Goal: Information Seeking & Learning: Learn about a topic

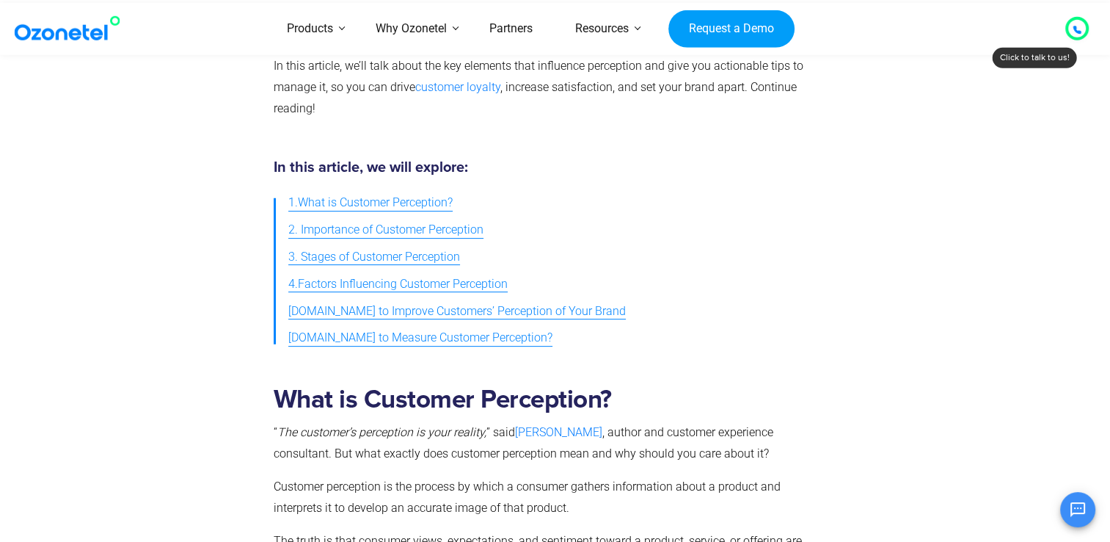
scroll to position [387, 0]
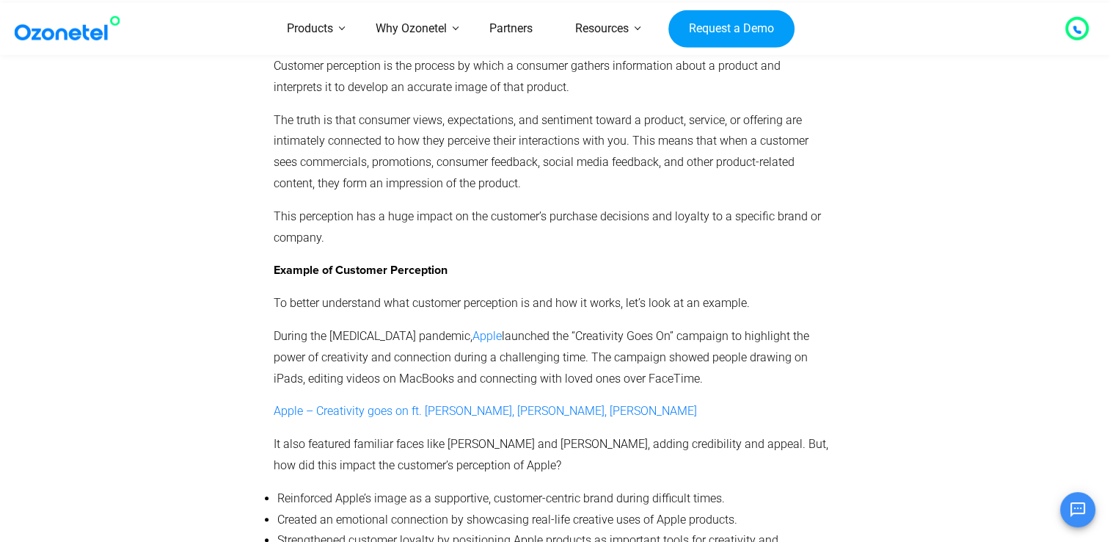
scroll to position [807, 0]
click at [266, 454] on div "What is Customer Perception? “ The customer’s perception is your reality, ” sai…" at bounding box center [552, 281] width 572 height 659
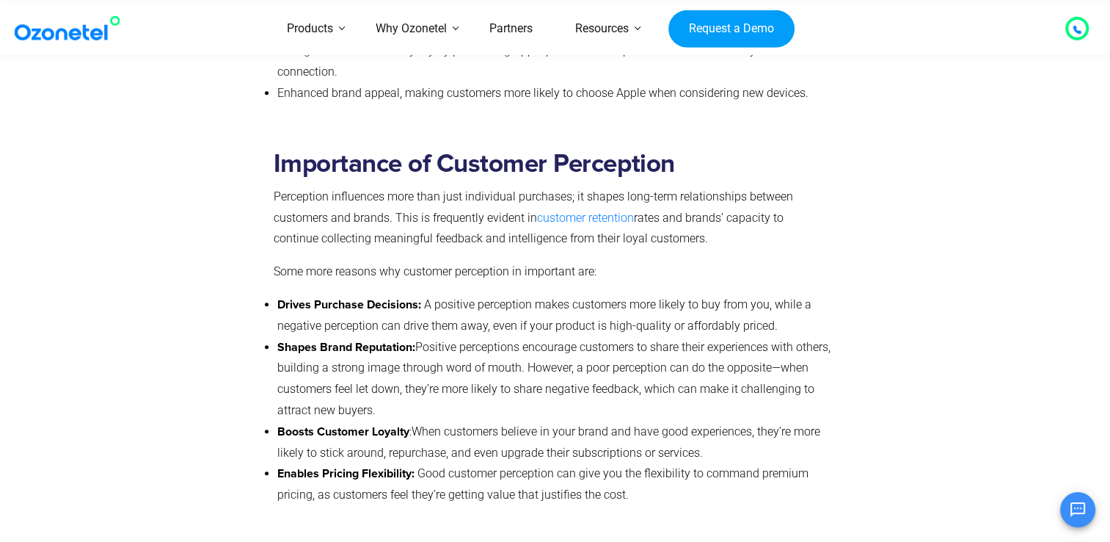
scroll to position [1297, 0]
click at [101, 222] on div "Importance of Customer Perception Perception influences more than just individu…" at bounding box center [555, 330] width 917 height 401
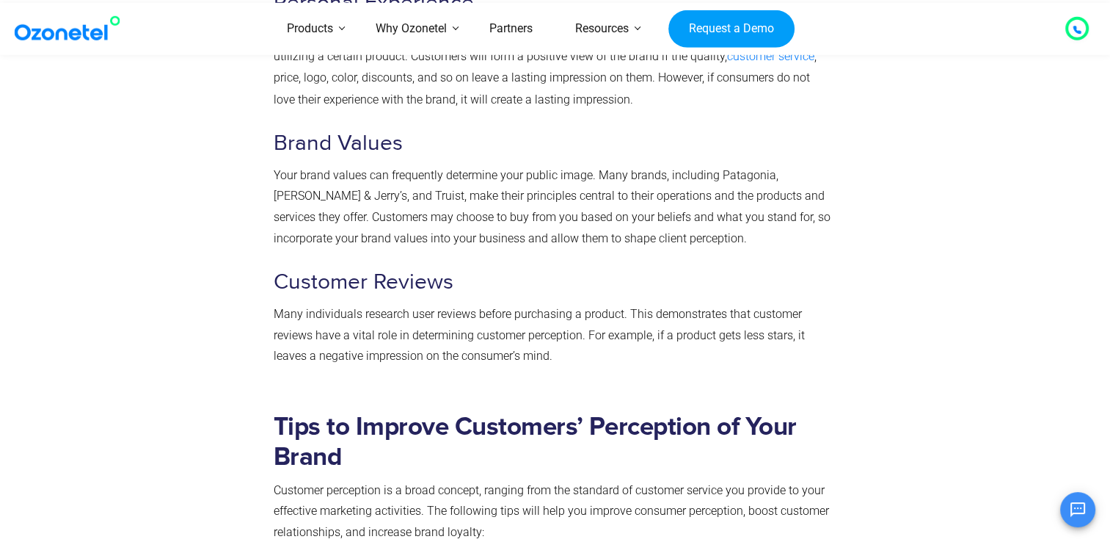
scroll to position [2688, 0]
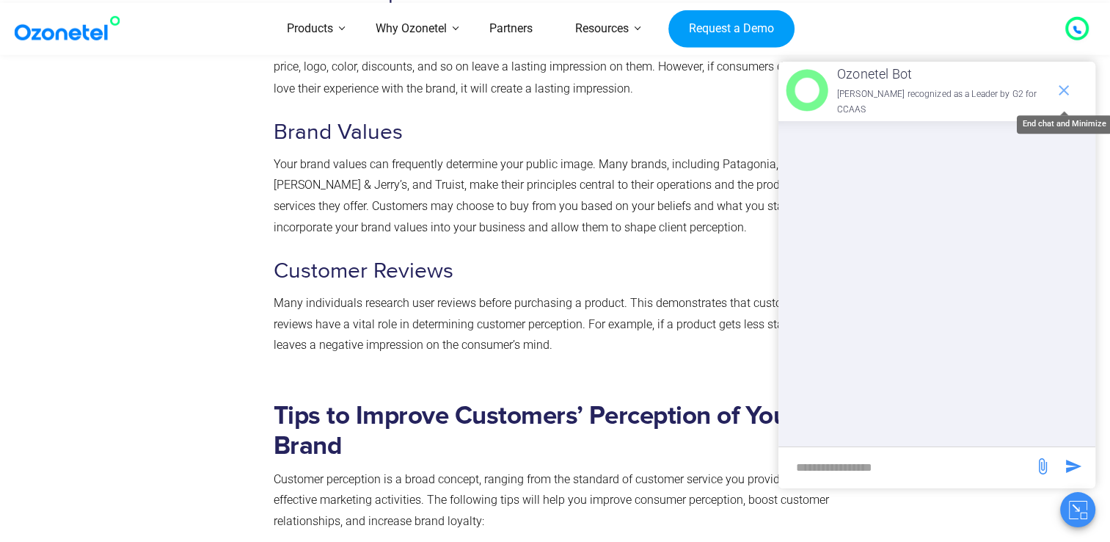
click at [1060, 92] on icon "end chat or minimize" at bounding box center [1064, 90] width 10 height 10
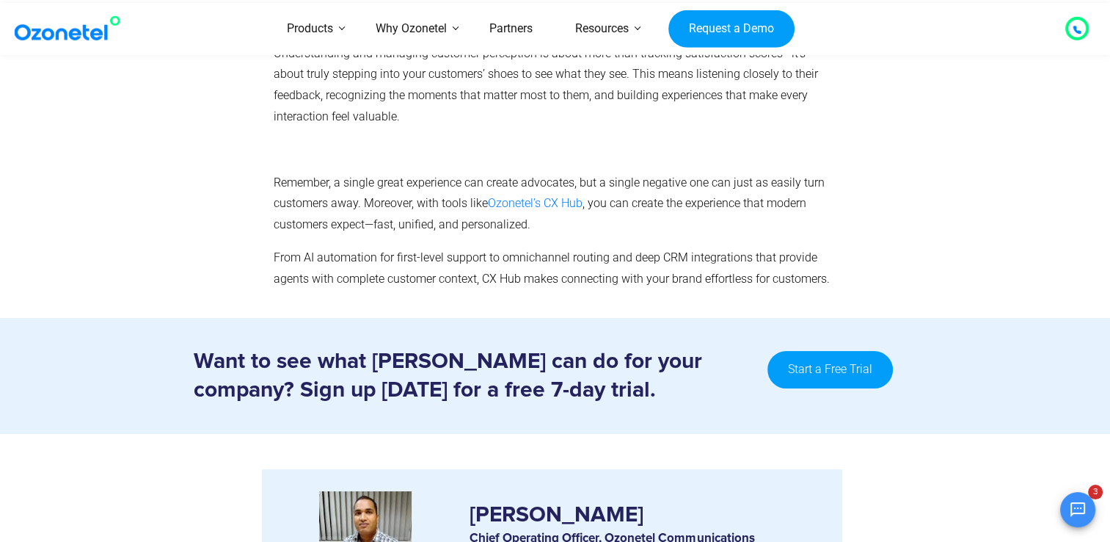
scroll to position [5579, 0]
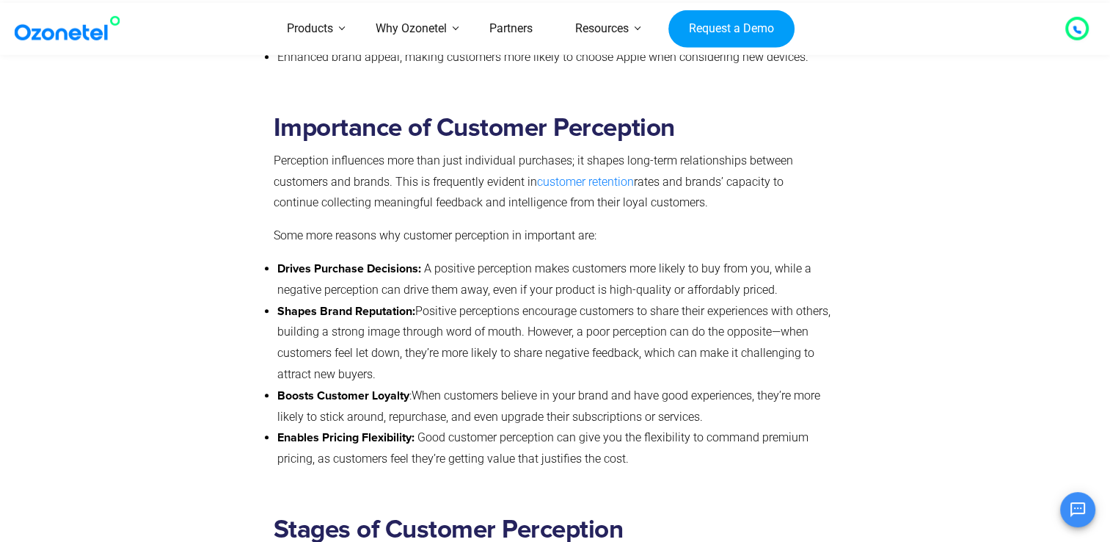
scroll to position [1331, 0]
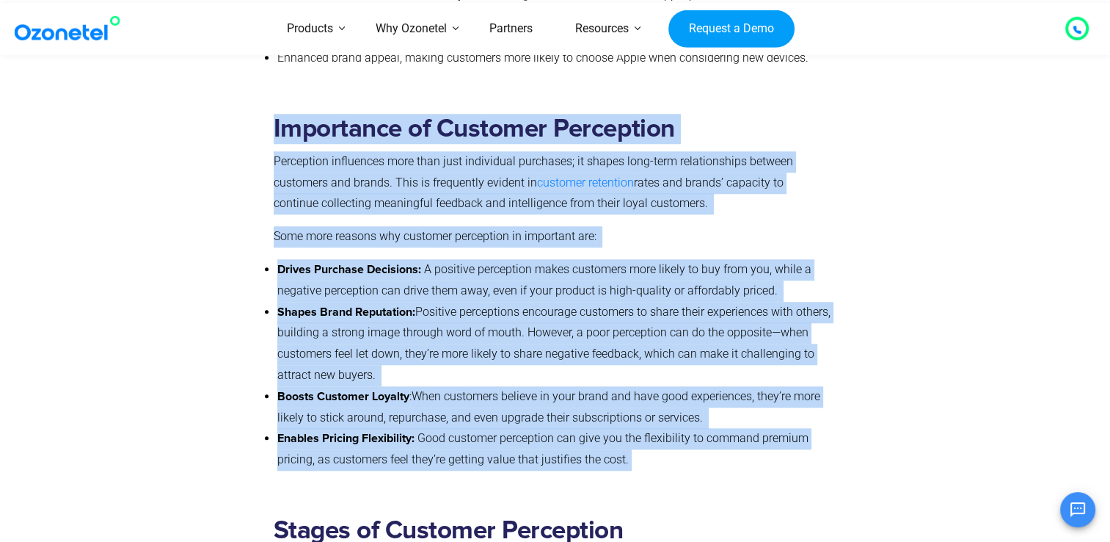
drag, startPoint x: 272, startPoint y: 122, endPoint x: 276, endPoint y: 495, distance: 373.6
copy div "Importance of Customer Perception Perception influences more than just individu…"
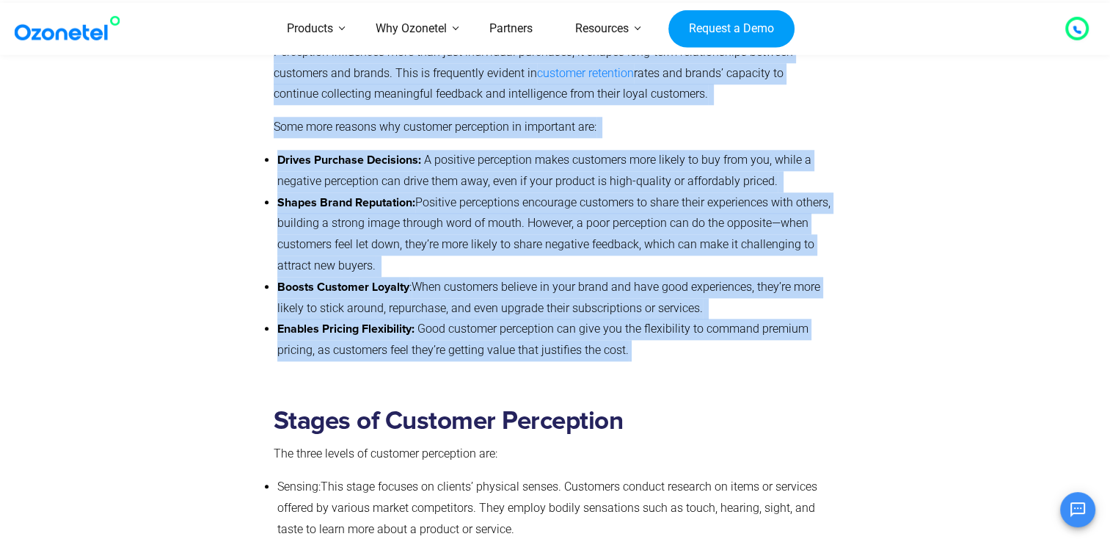
scroll to position [1440, 0]
